Goal: Check status

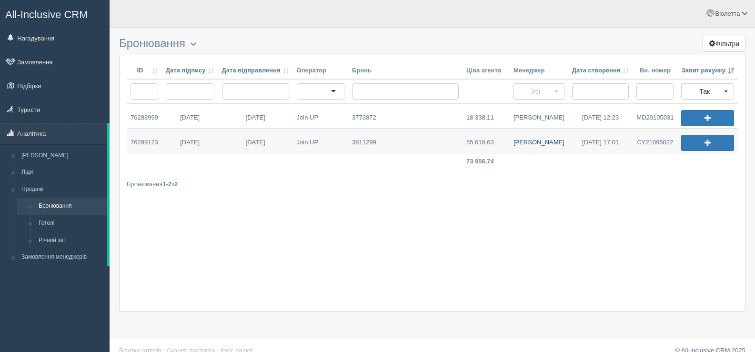
click at [548, 141] on link "[PERSON_NAME]" at bounding box center [539, 141] width 59 height 24
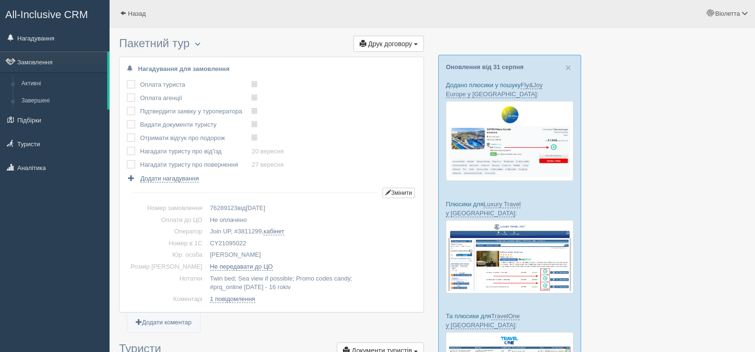
drag, startPoint x: 235, startPoint y: 240, endPoint x: 192, endPoint y: 242, distance: 42.9
click at [206, 242] on td "CY21095022" at bounding box center [311, 244] width 210 height 12
copy td "CY21095022"
click at [121, 12] on span at bounding box center [123, 13] width 6 height 6
